Goal: Check status

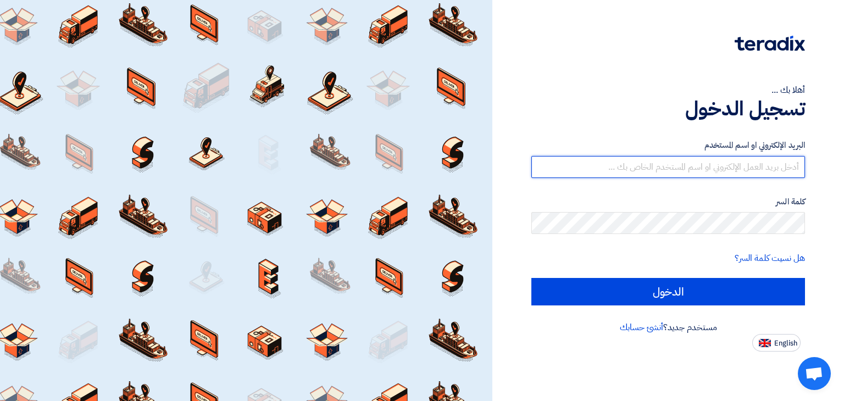
click at [640, 171] on input "text" at bounding box center [668, 167] width 274 height 22
type input "[EMAIL_ADDRESS][DOMAIN_NAME]"
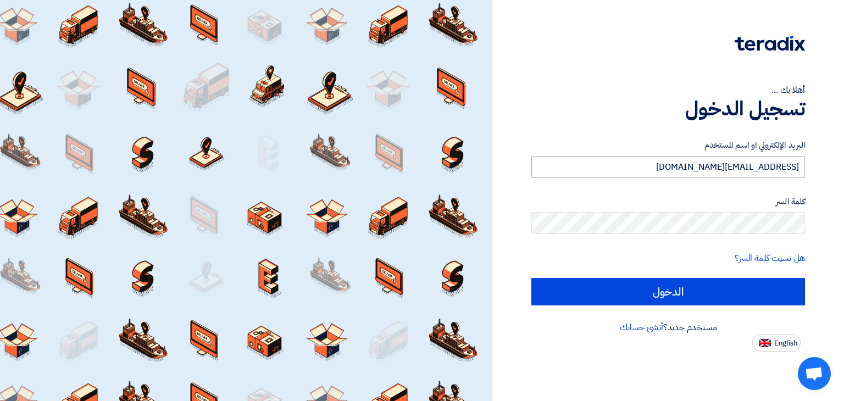
click at [531, 278] on input "الدخول" at bounding box center [668, 291] width 274 height 27
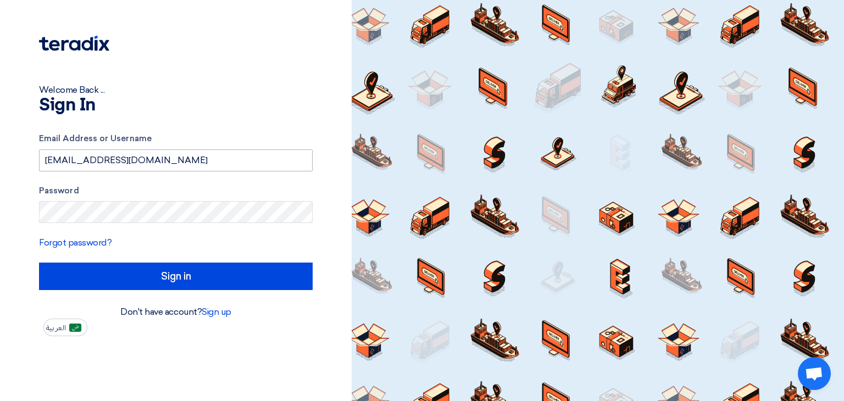
type input "Sign in"
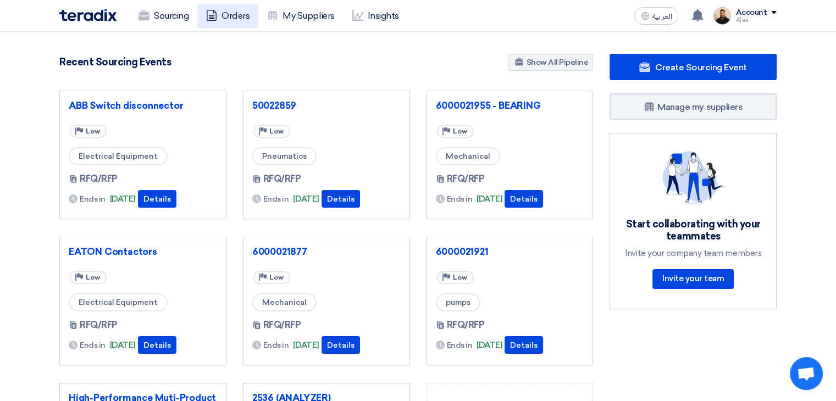
click at [248, 21] on link "Orders" at bounding box center [227, 16] width 61 height 24
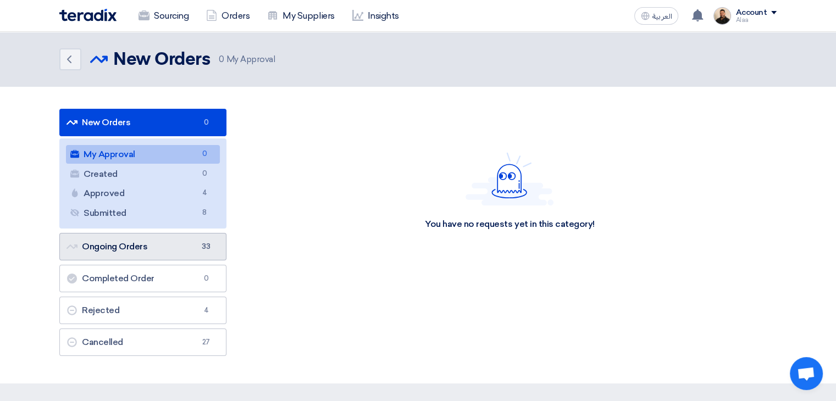
click at [189, 251] on link "Ongoing Orders Ongoing Orders 33" at bounding box center [142, 246] width 167 height 27
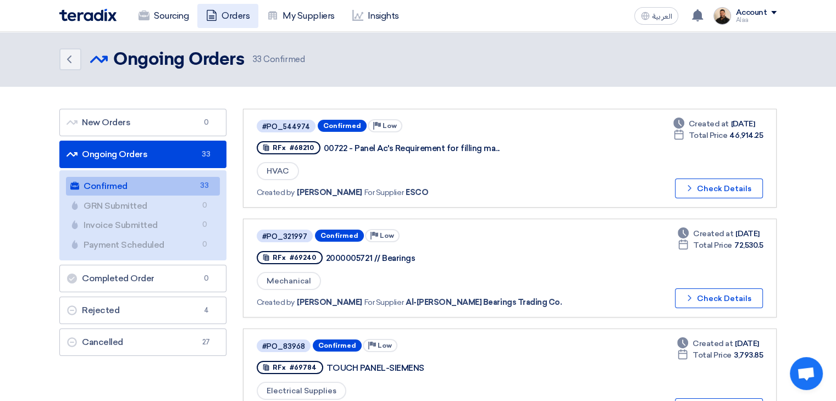
click at [237, 13] on link "Orders" at bounding box center [227, 16] width 61 height 24
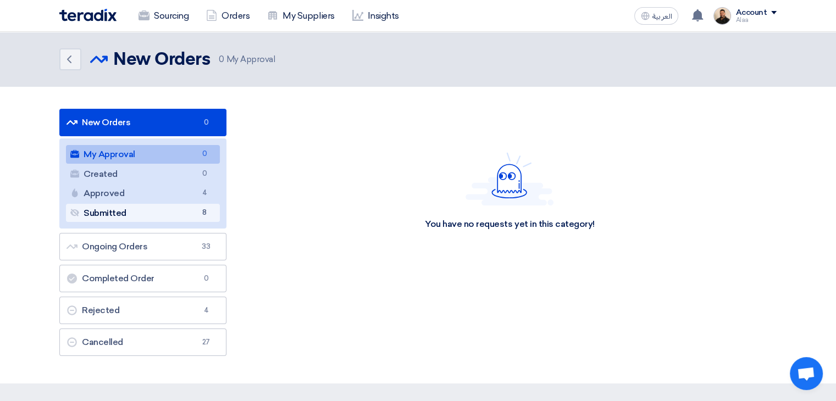
click at [196, 213] on link "Submitted Submitted 8" at bounding box center [143, 213] width 154 height 19
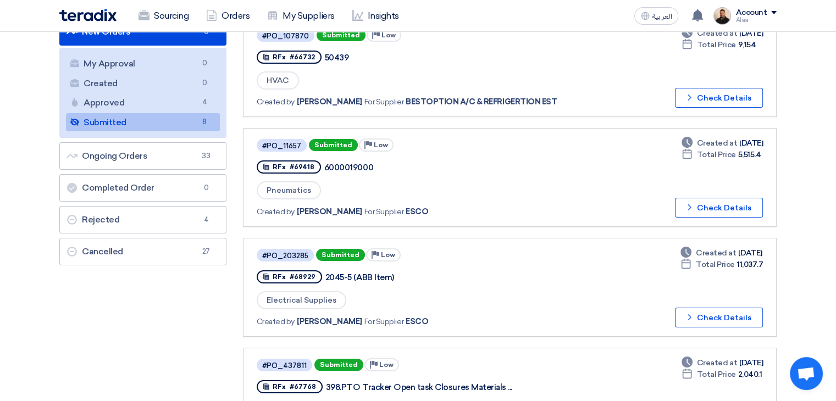
scroll to position [110, 0]
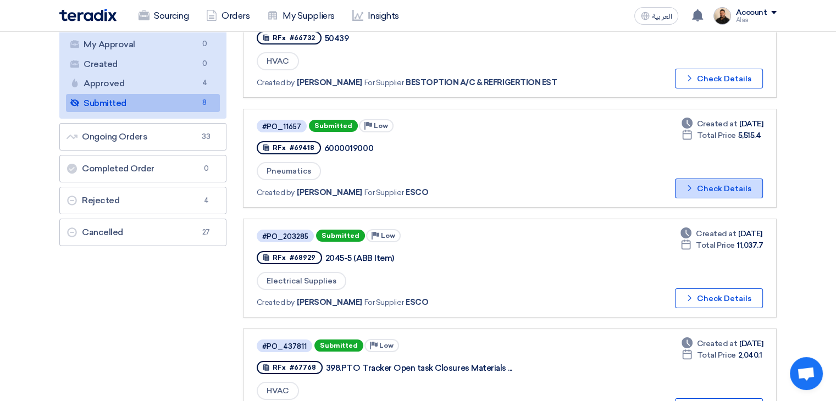
click at [708, 189] on button "Check details Check Details" at bounding box center [719, 189] width 88 height 20
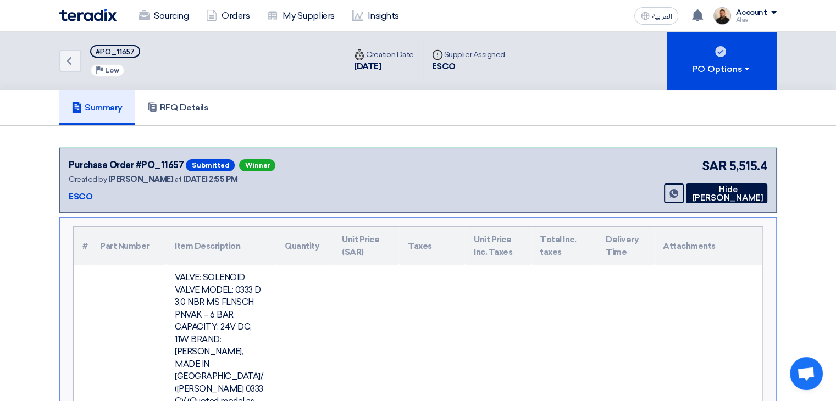
click at [573, 185] on div "Purchase Order #PO_11657 Submitted Winner Created by Alaa Najeh at 30 Jul 2025,…" at bounding box center [418, 180] width 699 height 47
click at [710, 199] on button "Hide PO" at bounding box center [726, 194] width 81 height 20
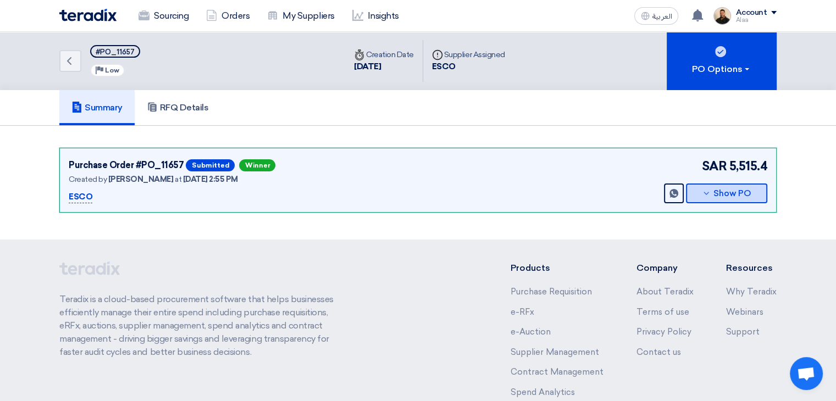
click at [701, 196] on button "Show PO" at bounding box center [726, 194] width 81 height 20
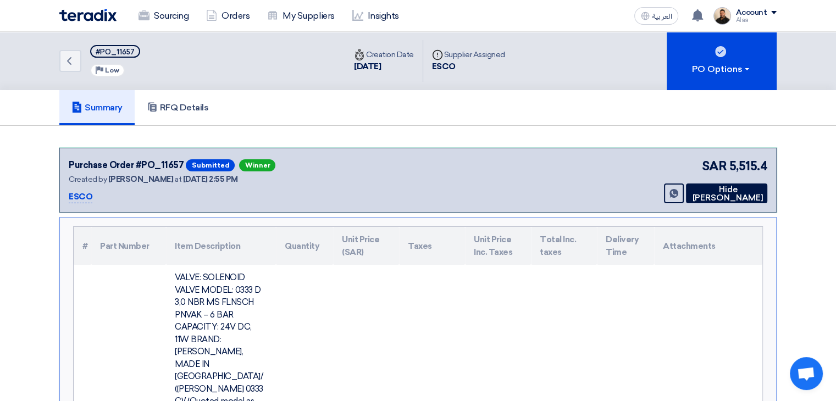
click at [580, 103] on div "Summary RFQ Details" at bounding box center [417, 107] width 717 height 35
click at [171, 14] on link "Sourcing" at bounding box center [164, 16] width 68 height 24
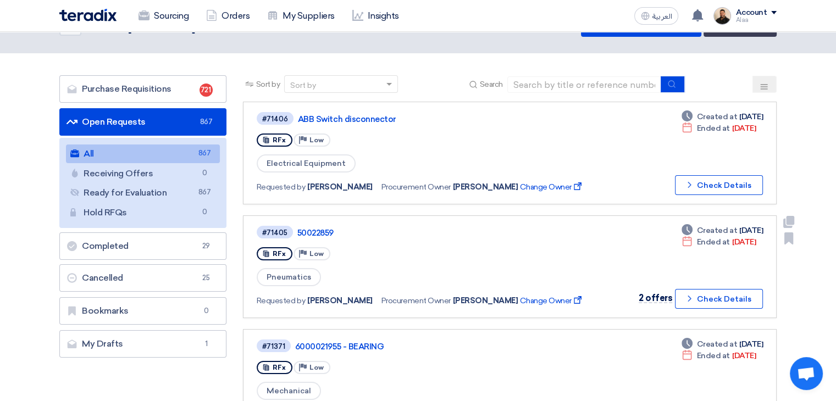
scroll to position [55, 0]
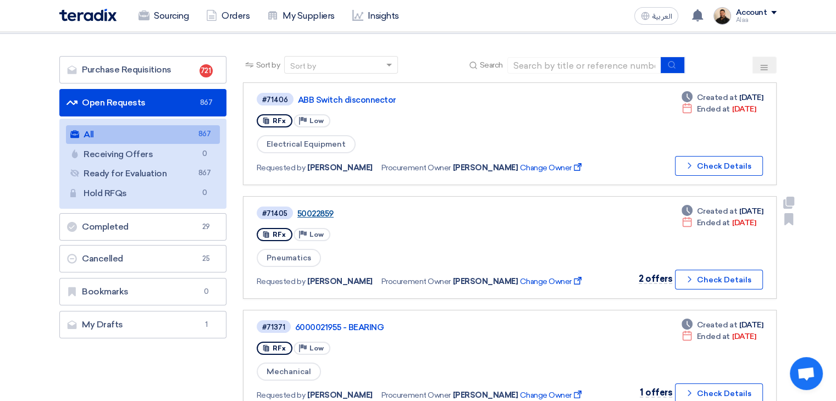
click at [323, 212] on link "50022859" at bounding box center [434, 214] width 275 height 10
